Goal: Find specific page/section: Find specific page/section

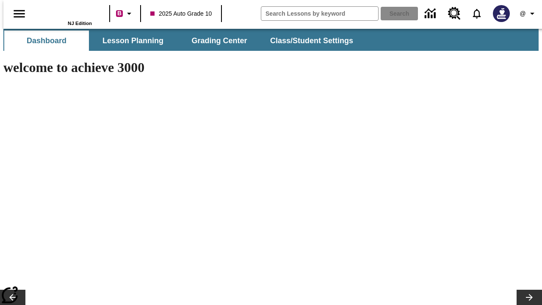
type input "-1"
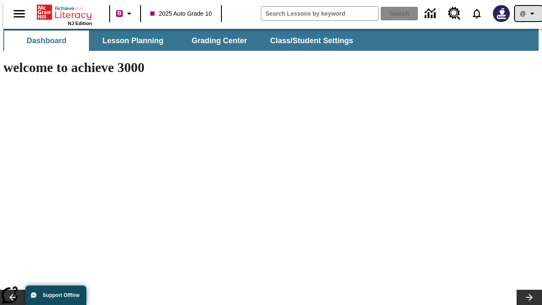
click at [527, 14] on icon "Profile/Settings" at bounding box center [532, 13] width 10 height 10
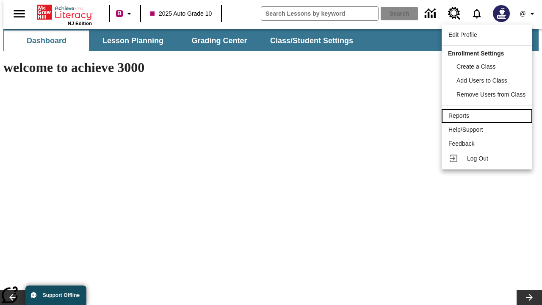
click at [488, 115] on div "Reports" at bounding box center [486, 115] width 77 height 9
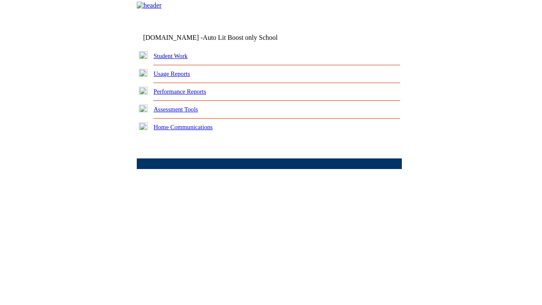
click at [188, 95] on link "Performance Reports" at bounding box center [180, 91] width 52 height 7
